Goal: Transaction & Acquisition: Purchase product/service

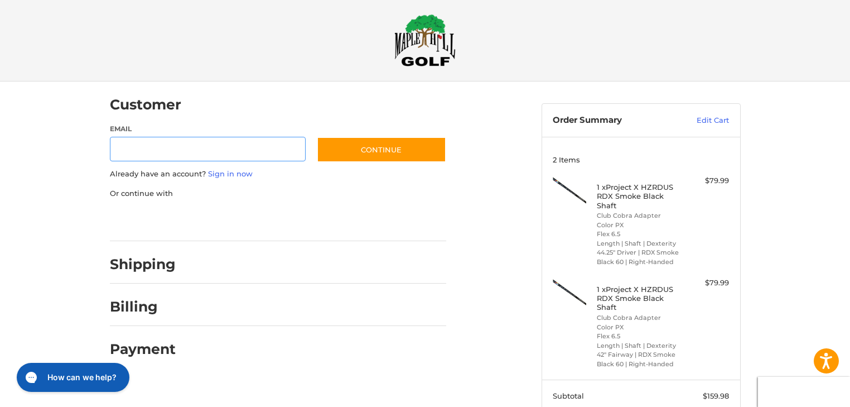
scroll to position [127, 0]
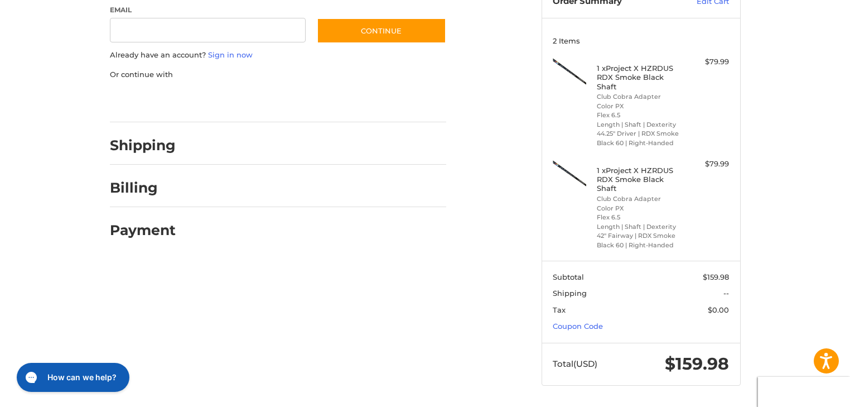
click at [569, 319] on section "Subtotal $159.98 Shipping -- Tax $0.00 Coupon Code" at bounding box center [641, 302] width 198 height 82
click at [574, 331] on section "Subtotal $159.98 Shipping -- Tax $0.00 Coupon Code" at bounding box center [641, 302] width 198 height 82
click at [574, 328] on link "Coupon Code" at bounding box center [578, 325] width 50 height 9
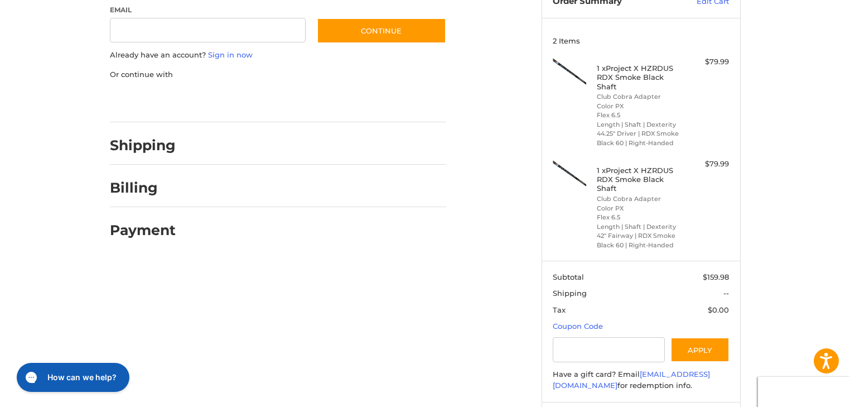
click at [592, 343] on input "Gift Certificate or Coupon Code" at bounding box center [609, 349] width 112 height 25
type input "*********"
click at [692, 355] on button "Apply" at bounding box center [700, 349] width 59 height 25
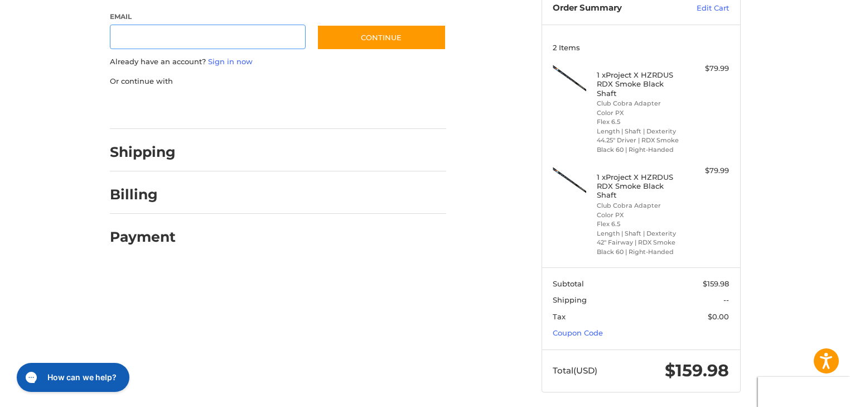
scroll to position [127, 0]
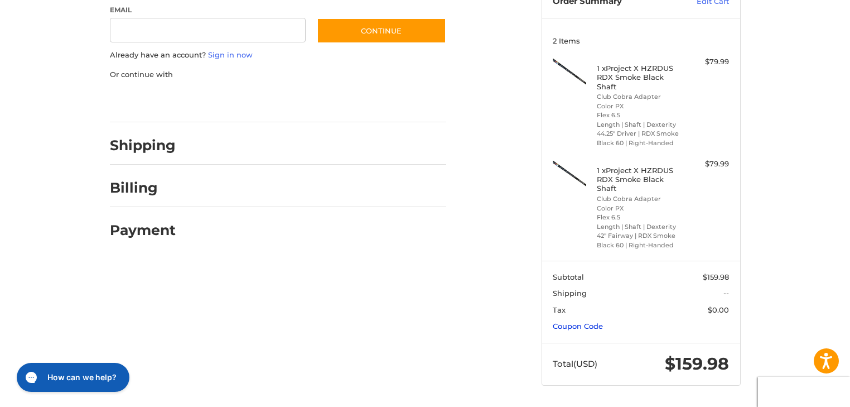
click at [593, 325] on link "Coupon Code" at bounding box center [578, 325] width 50 height 9
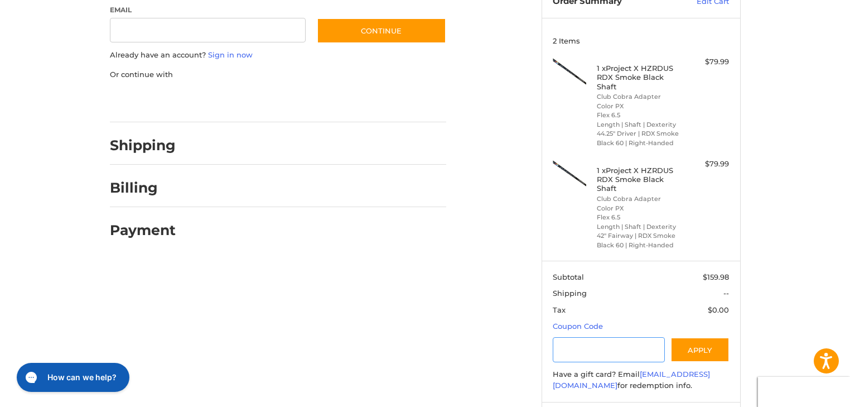
click at [612, 345] on input "Gift Certificate or Coupon Code" at bounding box center [609, 349] width 112 height 25
type input "*********"
click at [714, 347] on button "Apply" at bounding box center [700, 349] width 59 height 25
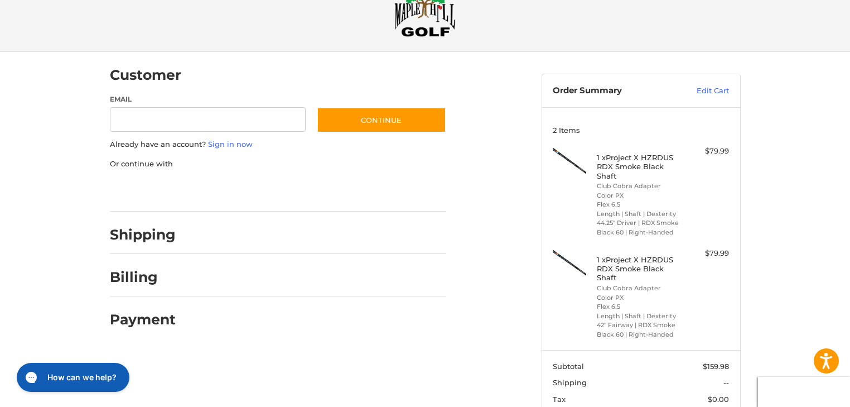
scroll to position [0, 0]
